Goal: Transaction & Acquisition: Purchase product/service

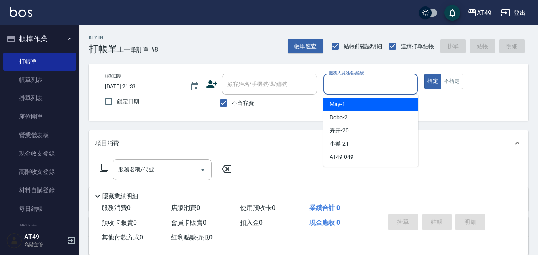
click at [352, 85] on input "服務人員姓名/編號" at bounding box center [371, 84] width 88 height 14
click at [353, 104] on div "May -1" at bounding box center [371, 104] width 95 height 13
type input "May-1"
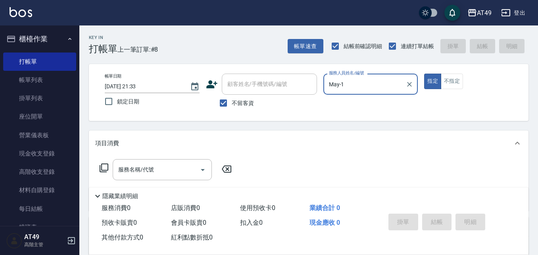
click at [104, 167] on icon at bounding box center [104, 168] width 10 height 10
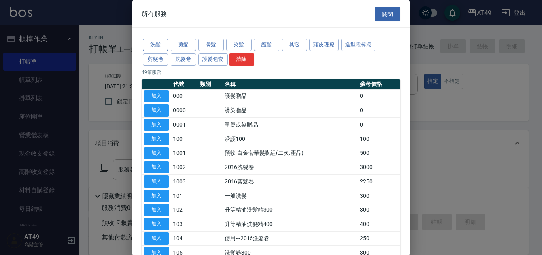
click at [158, 45] on button "洗髮" at bounding box center [155, 45] width 25 height 12
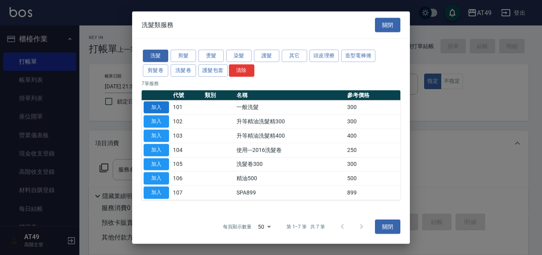
click at [160, 105] on button "加入" at bounding box center [156, 107] width 25 height 12
type input "一般洗髮(101)"
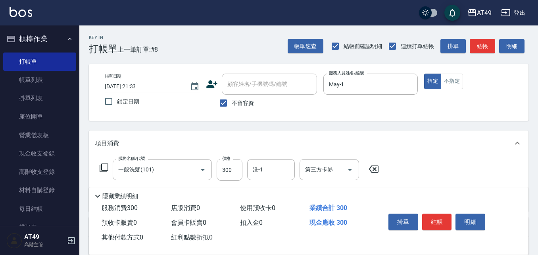
click at [103, 166] on icon at bounding box center [104, 168] width 10 height 10
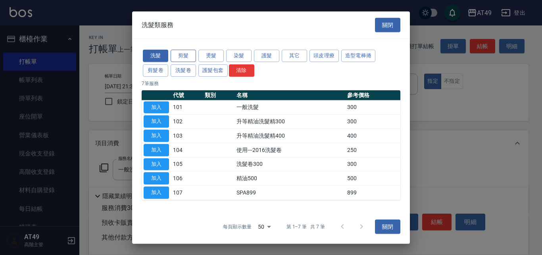
click at [180, 56] on button "剪髮" at bounding box center [183, 56] width 25 height 12
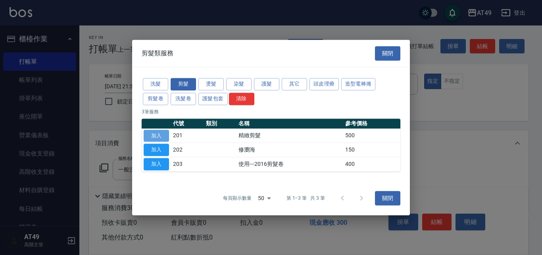
click at [151, 135] on button "加入" at bounding box center [156, 135] width 25 height 12
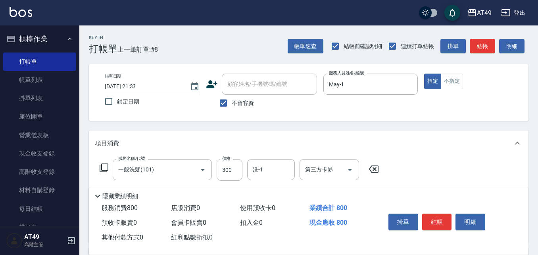
click at [104, 166] on icon at bounding box center [104, 168] width 10 height 10
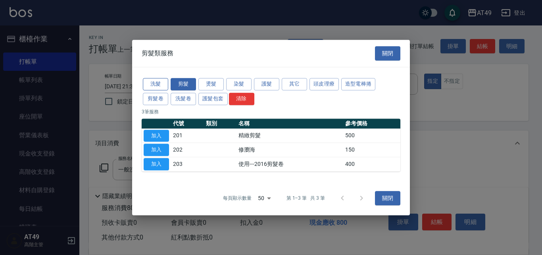
click at [152, 81] on button "洗髮" at bounding box center [155, 84] width 25 height 12
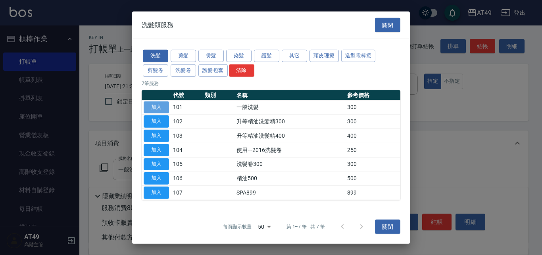
click at [159, 108] on button "加入" at bounding box center [156, 107] width 25 height 12
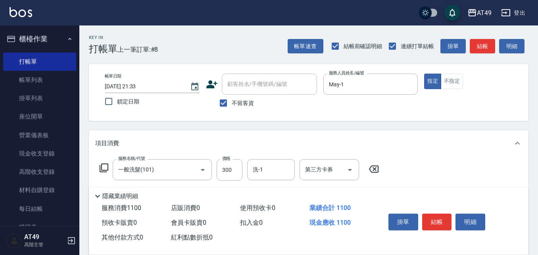
click at [106, 163] on icon at bounding box center [104, 168] width 10 height 10
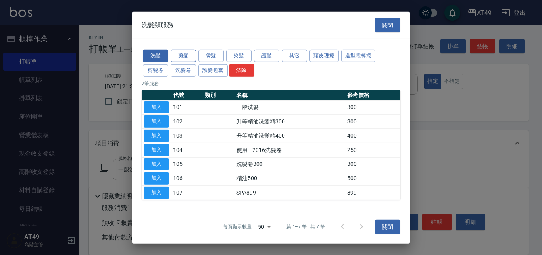
click at [185, 56] on button "剪髮" at bounding box center [183, 56] width 25 height 12
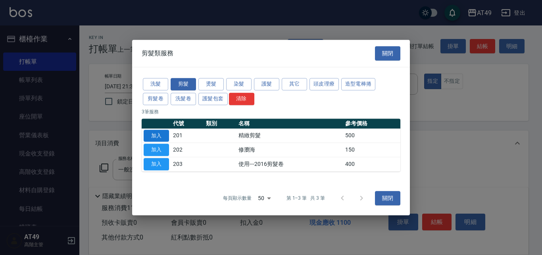
click at [160, 135] on button "加入" at bounding box center [156, 135] width 25 height 12
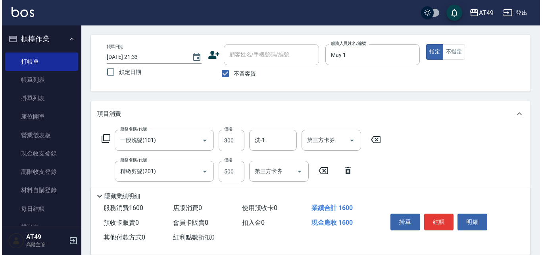
scroll to position [79, 0]
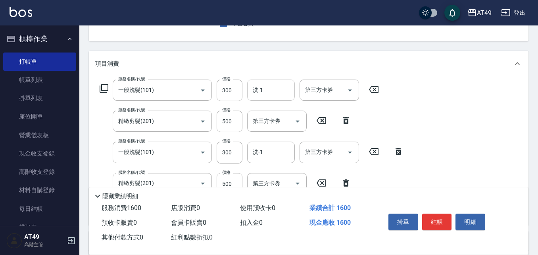
click at [273, 83] on input "洗-1" at bounding box center [271, 90] width 41 height 14
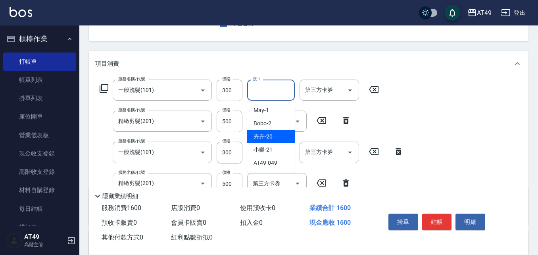
click at [274, 134] on div "卉卉 -20" at bounding box center [271, 136] width 48 height 13
type input "卉卉-20"
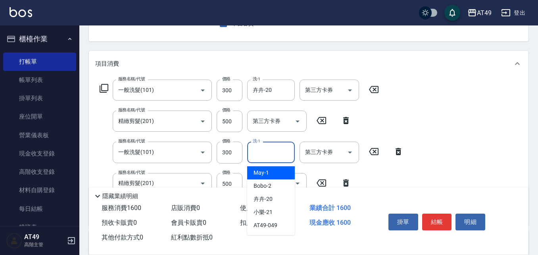
click at [271, 152] on input "洗-1" at bounding box center [271, 152] width 41 height 14
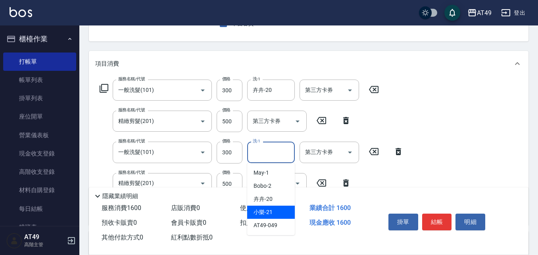
click at [282, 211] on div "小樂 -21" at bounding box center [271, 211] width 48 height 13
type input "小樂-21"
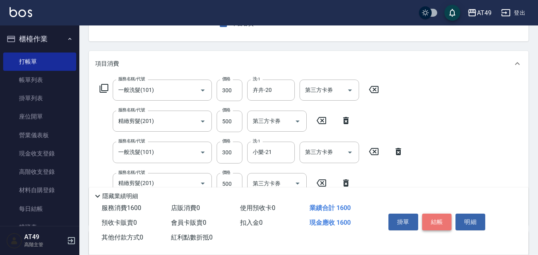
click at [437, 217] on button "結帳" at bounding box center [438, 221] width 30 height 17
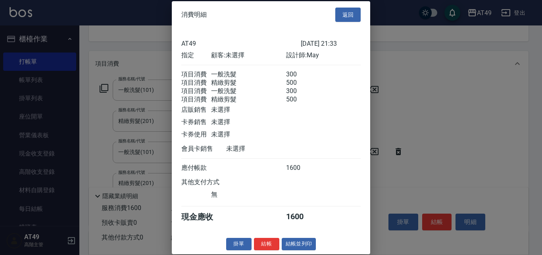
scroll to position [13, 0]
click at [263, 243] on button "結帳" at bounding box center [266, 243] width 25 height 12
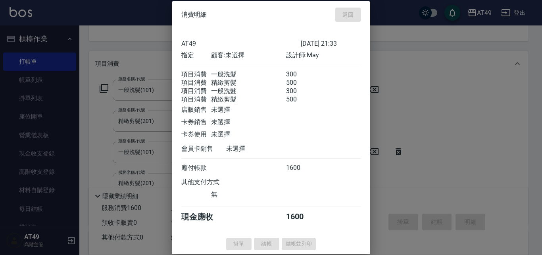
type input "2025/08/15 22:38"
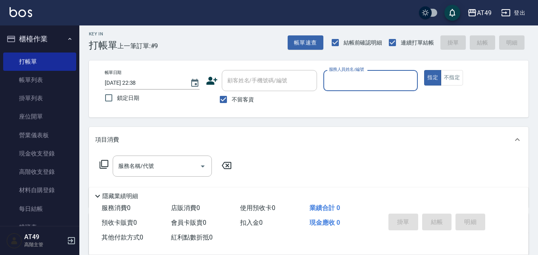
scroll to position [0, 0]
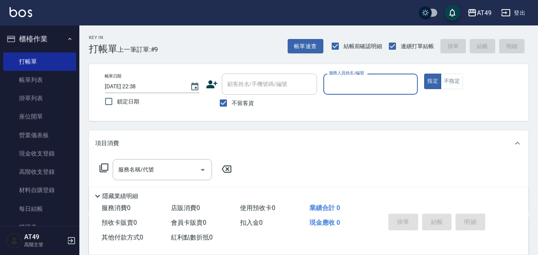
click at [343, 87] on input "服務人員姓名/編號" at bounding box center [371, 84] width 88 height 14
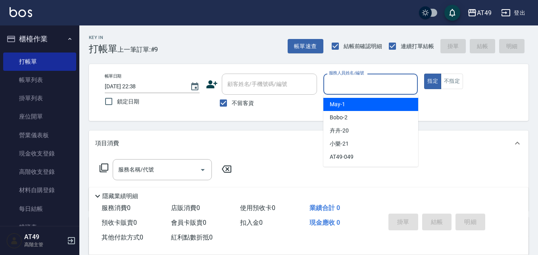
click at [342, 100] on span "May -1" at bounding box center [337, 104] width 15 height 8
type input "May-1"
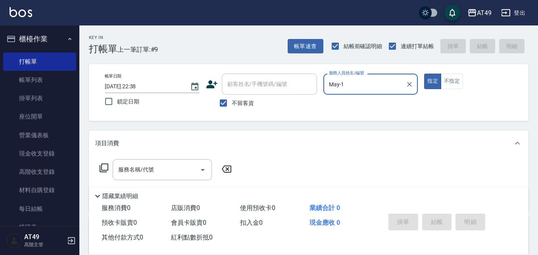
click at [102, 166] on icon at bounding box center [104, 167] width 9 height 9
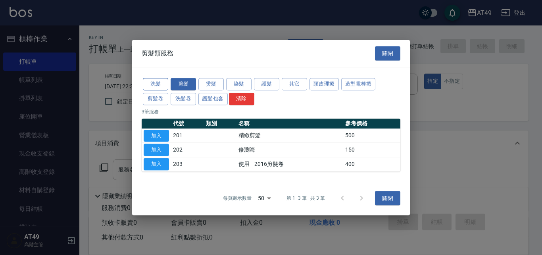
click at [159, 85] on button "洗髮" at bounding box center [155, 84] width 25 height 12
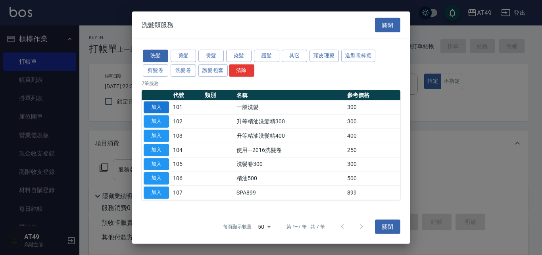
click at [158, 107] on button "加入" at bounding box center [156, 107] width 25 height 12
type input "一般洗髮(101)"
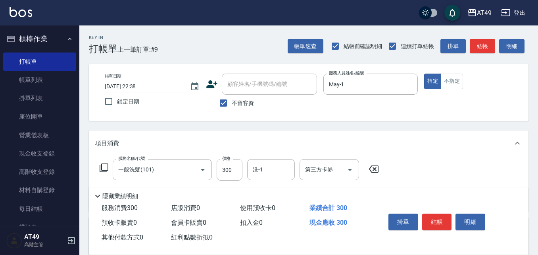
click at [105, 167] on icon at bounding box center [104, 168] width 10 height 10
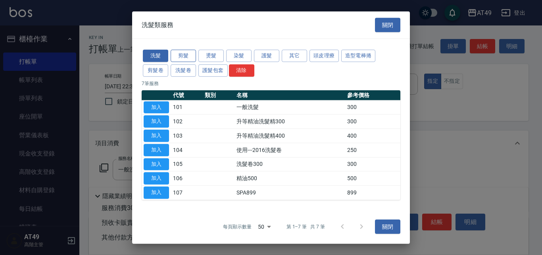
click at [187, 50] on button "剪髮" at bounding box center [183, 56] width 25 height 12
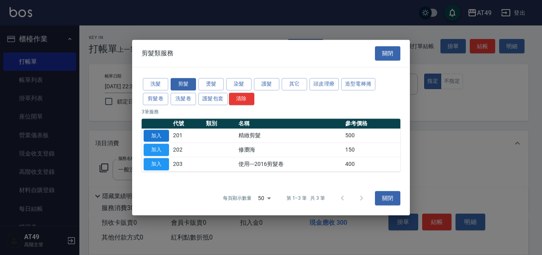
click at [158, 133] on button "加入" at bounding box center [156, 135] width 25 height 12
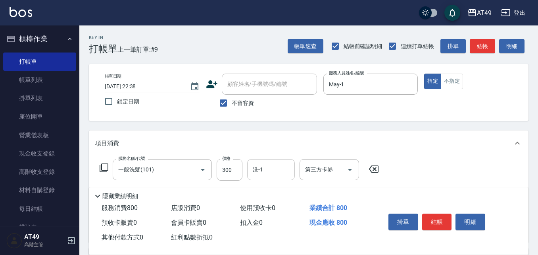
click at [277, 166] on input "洗-1" at bounding box center [271, 169] width 41 height 14
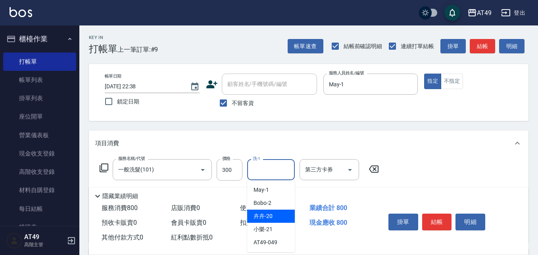
click at [263, 213] on span "卉卉 -20" at bounding box center [263, 216] width 19 height 8
type input "卉卉-20"
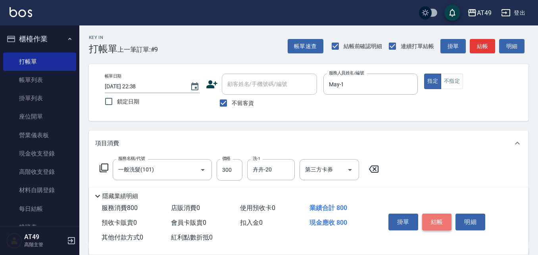
click at [428, 220] on button "結帳" at bounding box center [438, 221] width 30 height 17
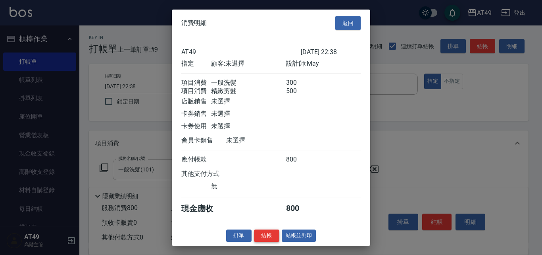
click at [277, 240] on button "結帳" at bounding box center [266, 235] width 25 height 12
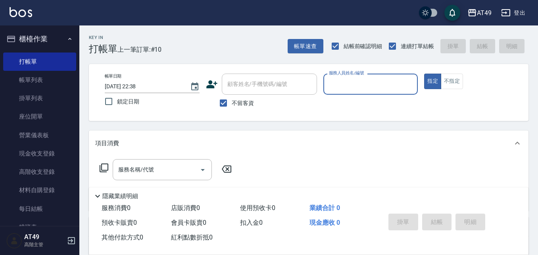
click at [350, 82] on input "服務人員姓名/編號" at bounding box center [371, 84] width 88 height 14
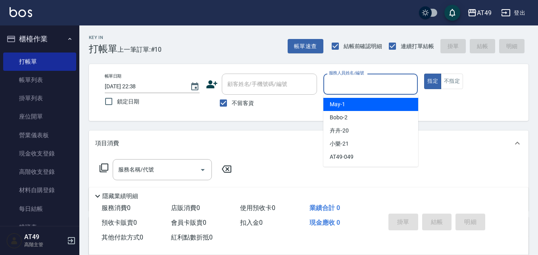
click at [344, 106] on span "May -1" at bounding box center [337, 104] width 15 height 8
type input "May-1"
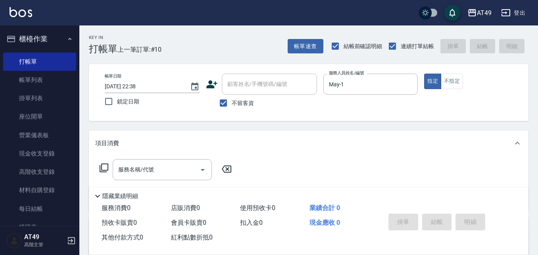
click at [107, 167] on icon at bounding box center [104, 168] width 10 height 10
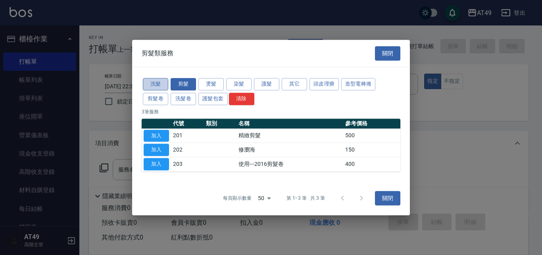
click at [160, 84] on button "洗髮" at bounding box center [155, 84] width 25 height 12
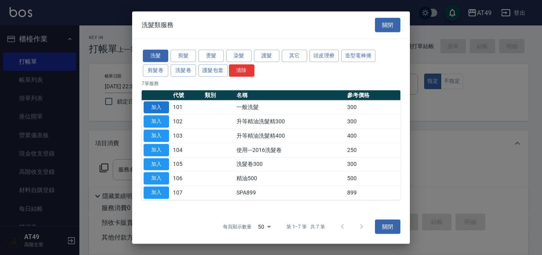
click at [158, 104] on button "加入" at bounding box center [156, 107] width 25 height 12
type input "一般洗髮(101)"
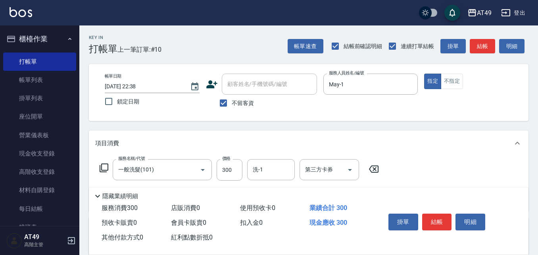
click at [107, 170] on icon at bounding box center [104, 168] width 10 height 10
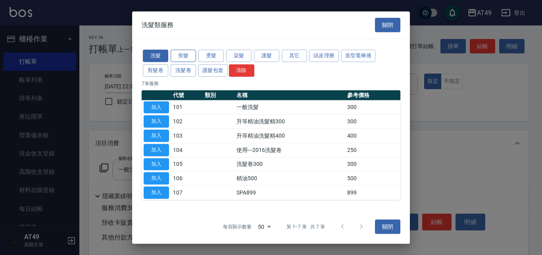
click at [183, 55] on button "剪髮" at bounding box center [183, 56] width 25 height 12
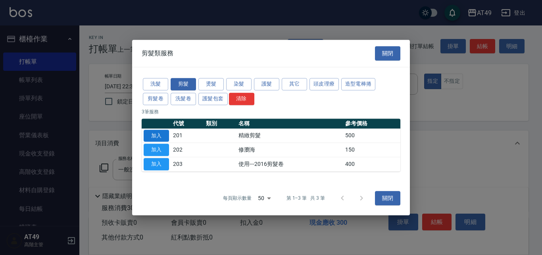
click at [149, 135] on button "加入" at bounding box center [156, 135] width 25 height 12
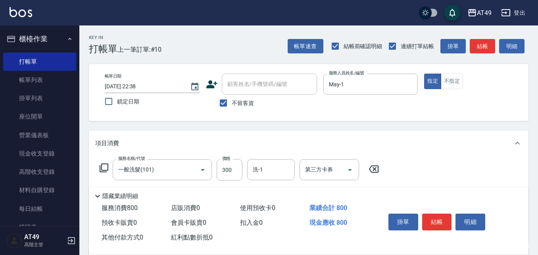
click at [106, 168] on icon at bounding box center [104, 168] width 10 height 10
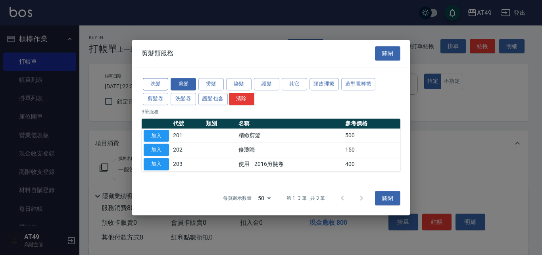
click at [156, 84] on button "洗髮" at bounding box center [155, 84] width 25 height 12
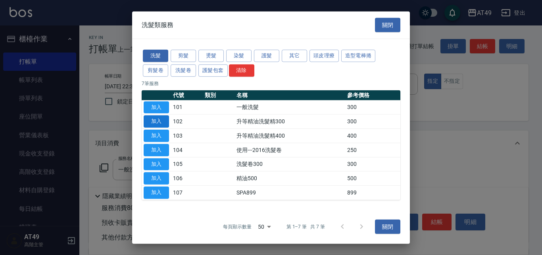
click at [157, 120] on button "加入" at bounding box center [156, 121] width 25 height 12
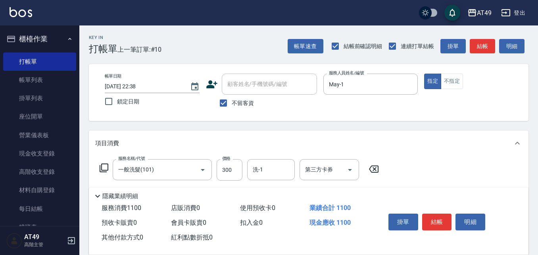
click at [105, 168] on icon at bounding box center [104, 168] width 10 height 10
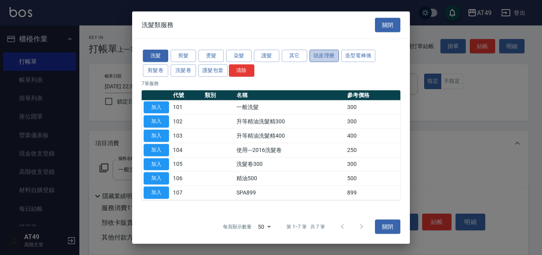
click at [322, 54] on button "頭皮理療" at bounding box center [324, 56] width 29 height 12
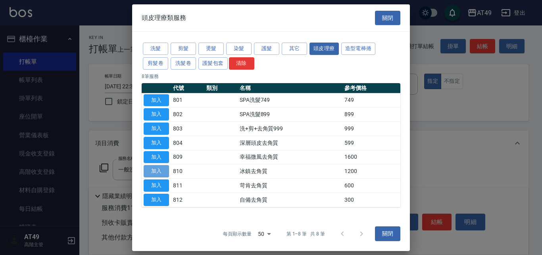
click at [155, 172] on button "加入" at bounding box center [156, 171] width 25 height 12
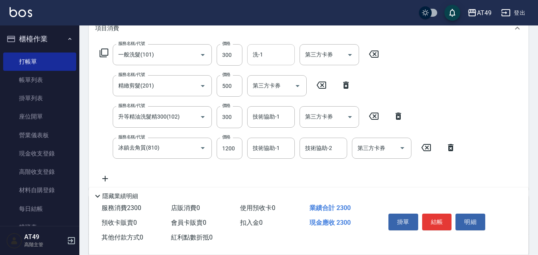
scroll to position [119, 0]
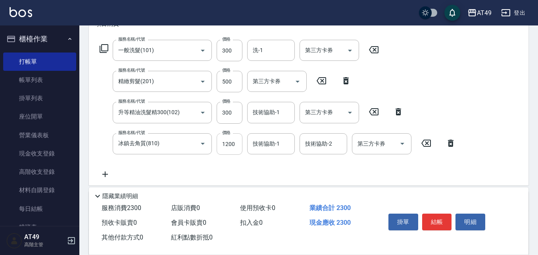
click at [223, 143] on input "1200" at bounding box center [230, 143] width 26 height 21
type input "800"
click at [105, 44] on icon at bounding box center [104, 48] width 9 height 9
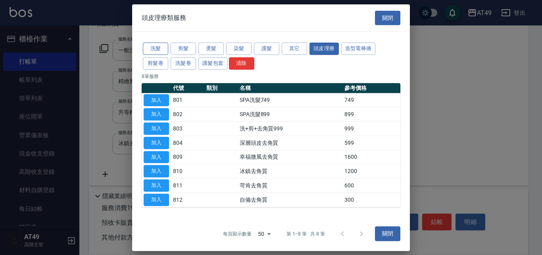
click at [159, 46] on button "洗髮" at bounding box center [155, 48] width 25 height 12
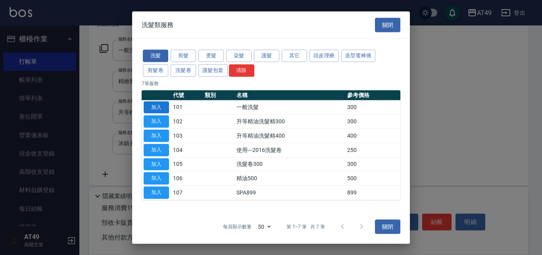
click at [156, 105] on button "加入" at bounding box center [156, 107] width 25 height 12
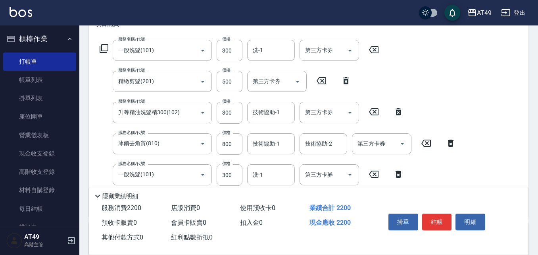
click at [106, 48] on icon at bounding box center [104, 49] width 10 height 10
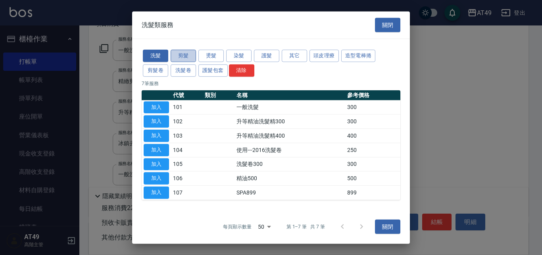
click at [184, 51] on button "剪髮" at bounding box center [183, 56] width 25 height 12
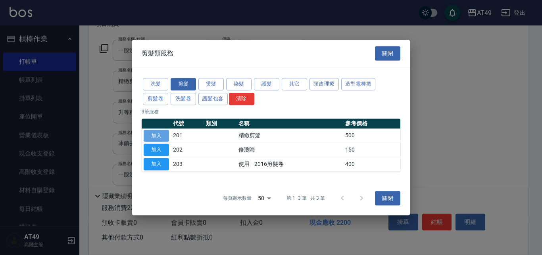
click at [160, 132] on button "加入" at bounding box center [156, 135] width 25 height 12
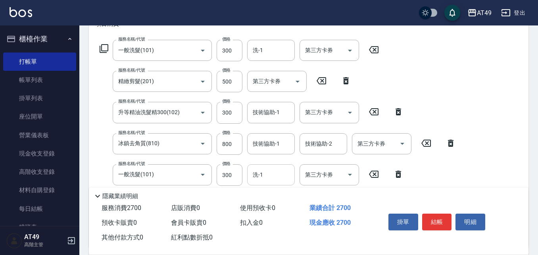
click at [282, 174] on input "洗-1" at bounding box center [271, 175] width 41 height 14
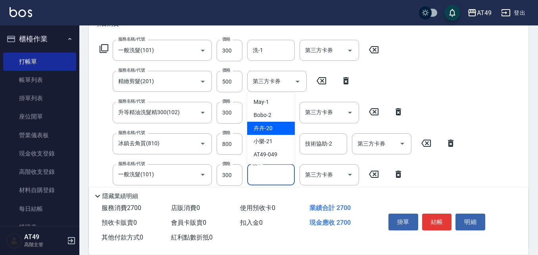
click at [276, 129] on div "卉卉 -20" at bounding box center [271, 128] width 48 height 13
type input "卉卉-20"
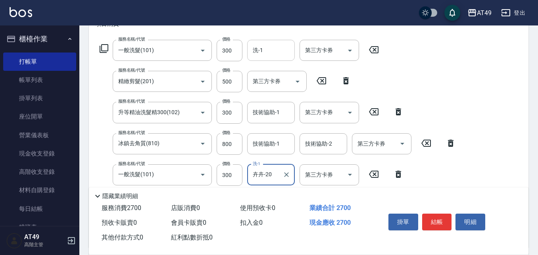
click at [270, 55] on input "洗-1" at bounding box center [271, 50] width 41 height 14
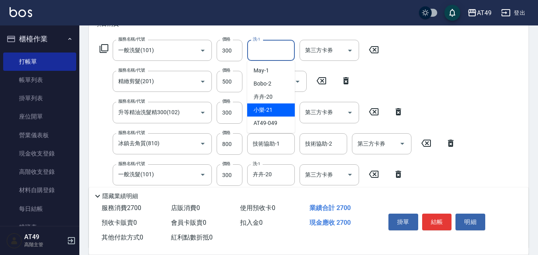
click at [277, 108] on div "小樂 -21" at bounding box center [271, 109] width 48 height 13
type input "小樂-21"
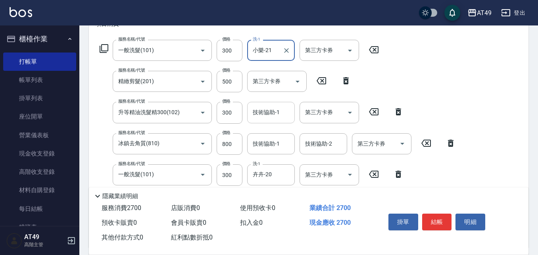
click at [264, 112] on div "技術協助-1 技術協助-1" at bounding box center [271, 112] width 48 height 21
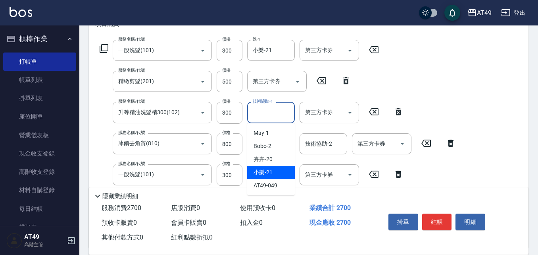
click at [282, 169] on div "小樂 -21" at bounding box center [271, 172] width 48 height 13
type input "小樂-21"
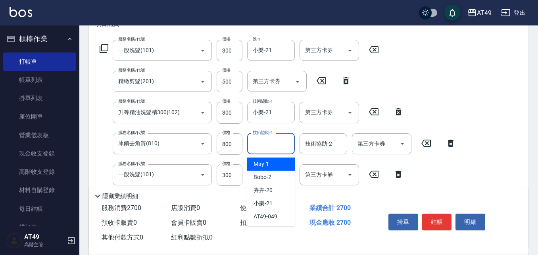
click at [266, 142] on div "技術協助-1 技術協助-1" at bounding box center [271, 143] width 48 height 21
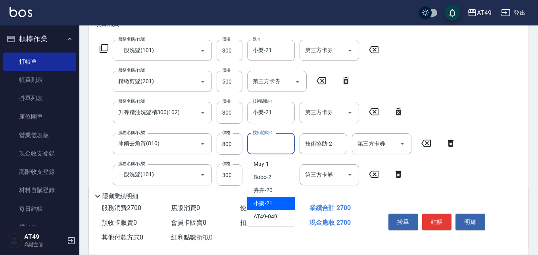
click at [263, 204] on span "小樂 -21" at bounding box center [263, 203] width 19 height 8
type input "小樂-21"
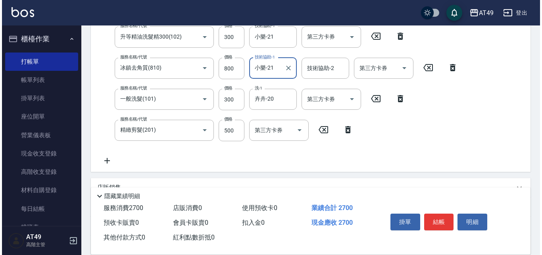
scroll to position [199, 0]
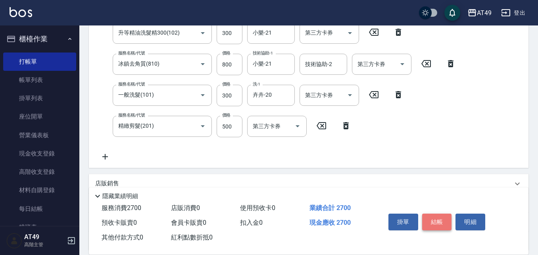
click at [449, 222] on button "結帳" at bounding box center [438, 221] width 30 height 17
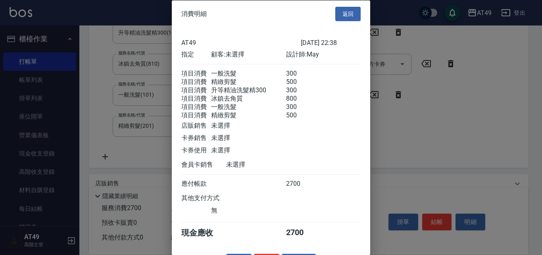
scroll to position [32, 0]
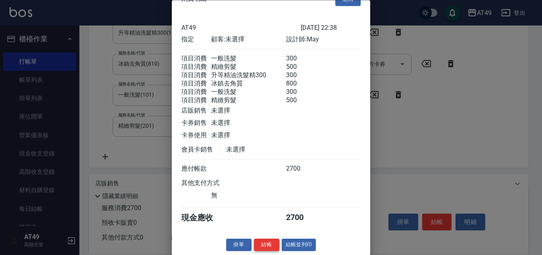
click at [267, 246] on button "結帳" at bounding box center [266, 245] width 25 height 12
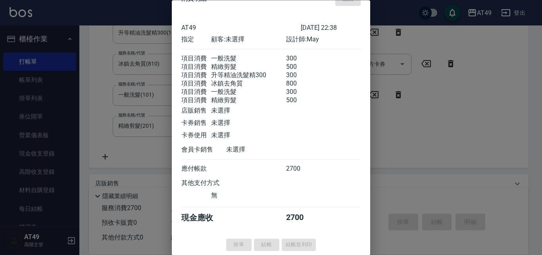
type input "2025/08/15 22:40"
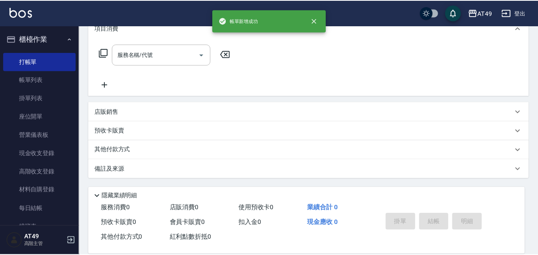
scroll to position [0, 0]
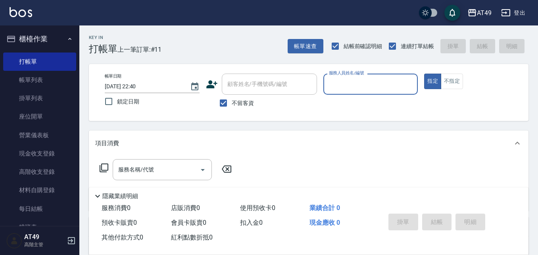
click at [336, 82] on input "服務人員姓名/編號" at bounding box center [371, 84] width 88 height 14
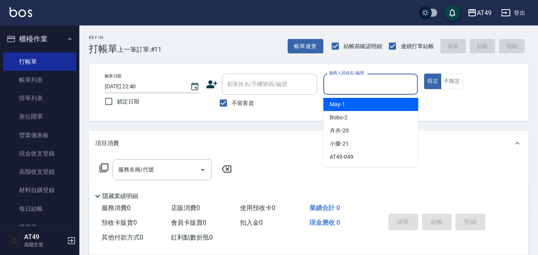
click at [355, 106] on div "May -1" at bounding box center [371, 104] width 95 height 13
type input "May-1"
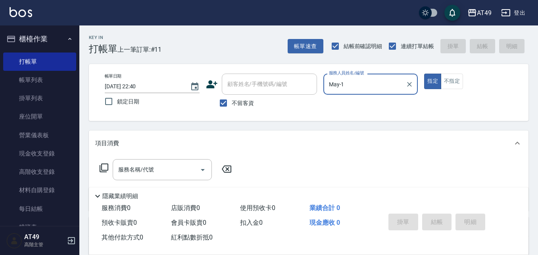
click at [103, 166] on icon at bounding box center [104, 168] width 10 height 10
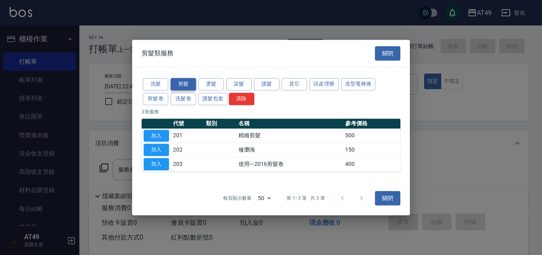
click at [185, 83] on button "剪髮" at bounding box center [183, 84] width 25 height 12
click at [163, 134] on button "加入" at bounding box center [156, 135] width 25 height 12
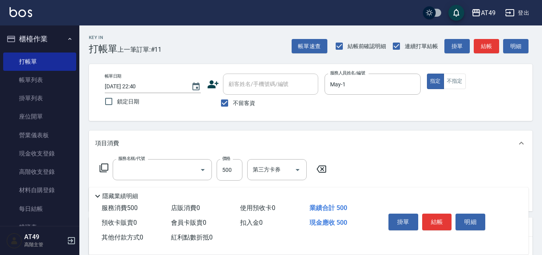
type input "精緻剪髮(201)"
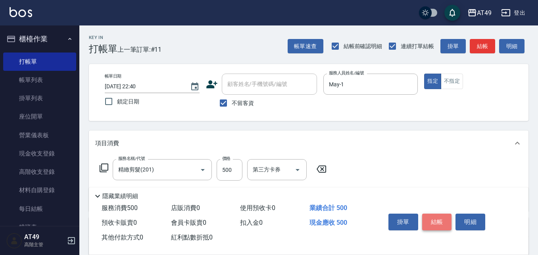
click at [434, 221] on button "結帳" at bounding box center [438, 221] width 30 height 17
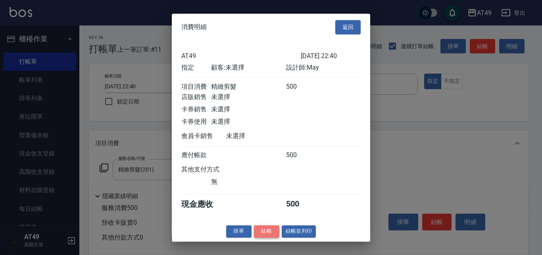
click at [264, 235] on button "結帳" at bounding box center [266, 231] width 25 height 12
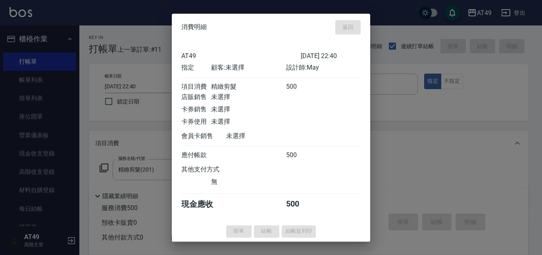
type input "2025/08/15 22:41"
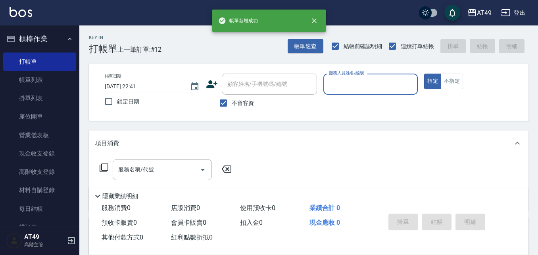
click at [334, 81] on input "服務人員姓名/編號" at bounding box center [371, 84] width 88 height 14
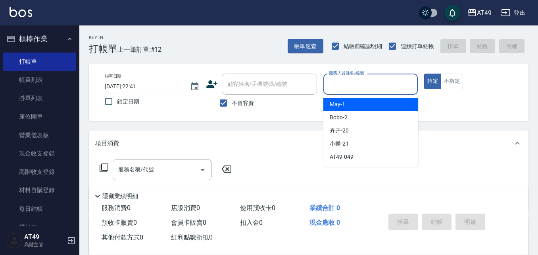
click at [351, 104] on div "May -1" at bounding box center [371, 104] width 95 height 13
type input "May-1"
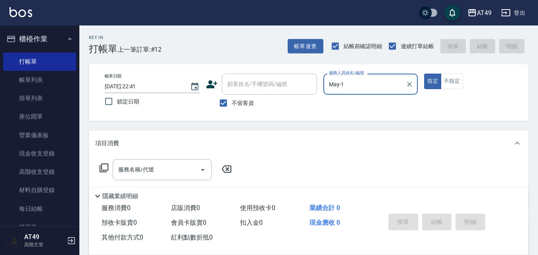
click at [105, 167] on icon at bounding box center [104, 168] width 10 height 10
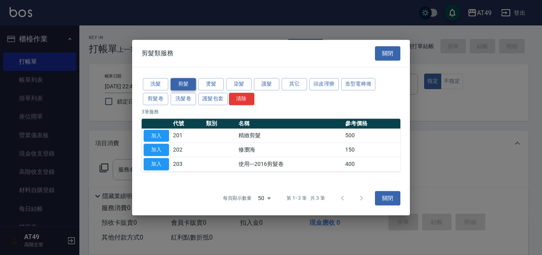
click at [176, 84] on button "剪髮" at bounding box center [183, 84] width 25 height 12
click at [156, 136] on button "加入" at bounding box center [156, 135] width 25 height 12
type input "精緻剪髮(201)"
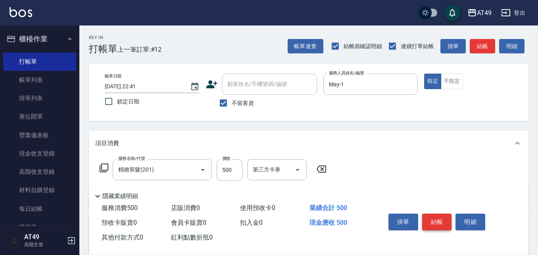
click at [446, 218] on button "結帳" at bounding box center [438, 221] width 30 height 17
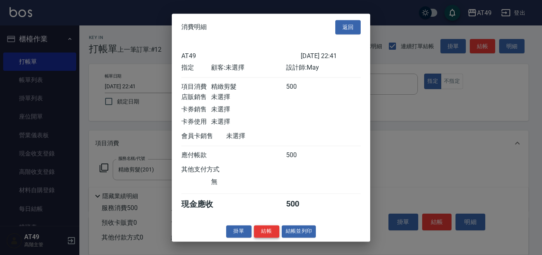
click at [272, 237] on button "結帳" at bounding box center [266, 231] width 25 height 12
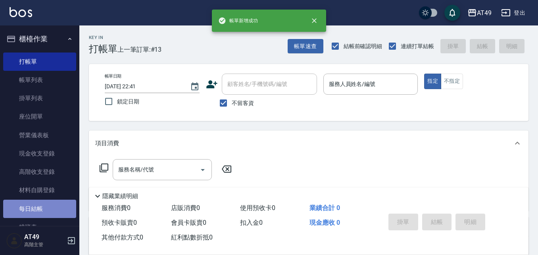
click at [46, 208] on link "每日結帳" at bounding box center [39, 208] width 73 height 18
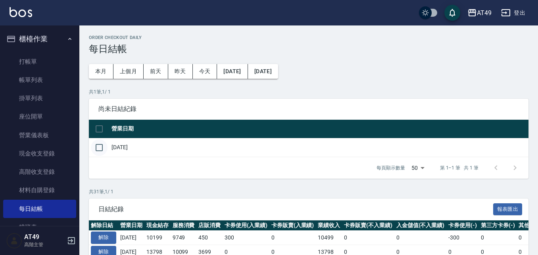
click at [101, 151] on input "checkbox" at bounding box center [99, 147] width 17 height 17
checkbox input "true"
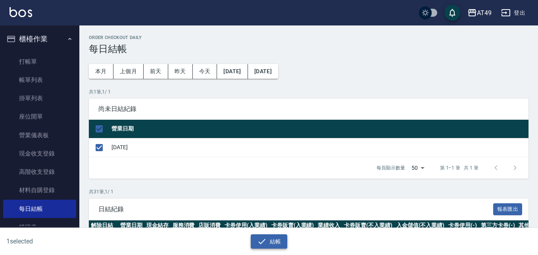
click at [255, 247] on button "結帳" at bounding box center [269, 241] width 37 height 15
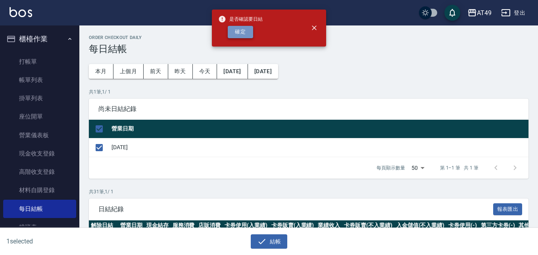
click at [237, 35] on button "確定" at bounding box center [240, 32] width 25 height 12
checkbox input "false"
